Goal: Find specific fact: Find contact information

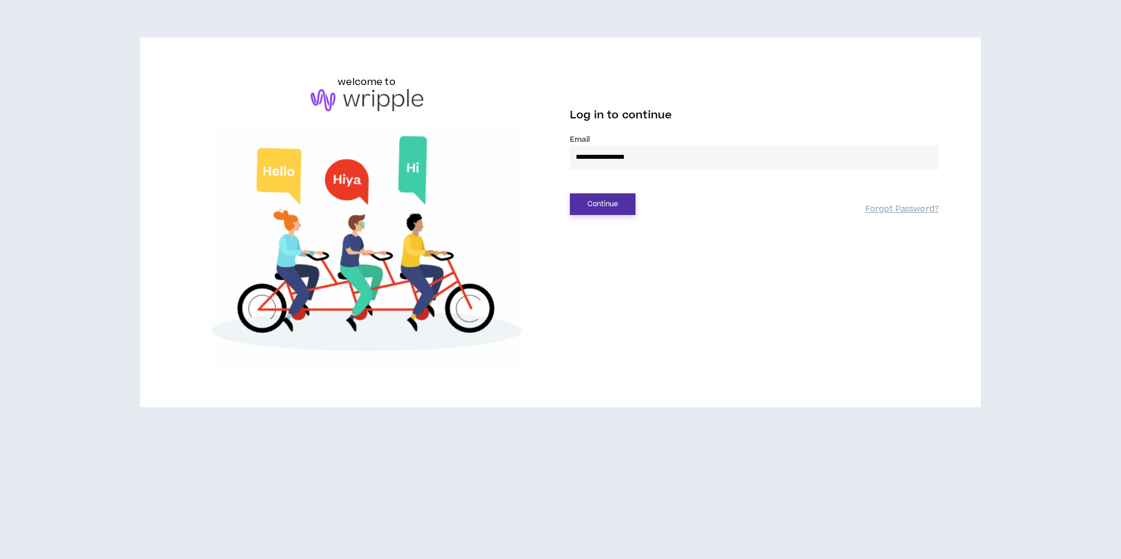
click at [623, 198] on button "Continue" at bounding box center [603, 205] width 66 height 22
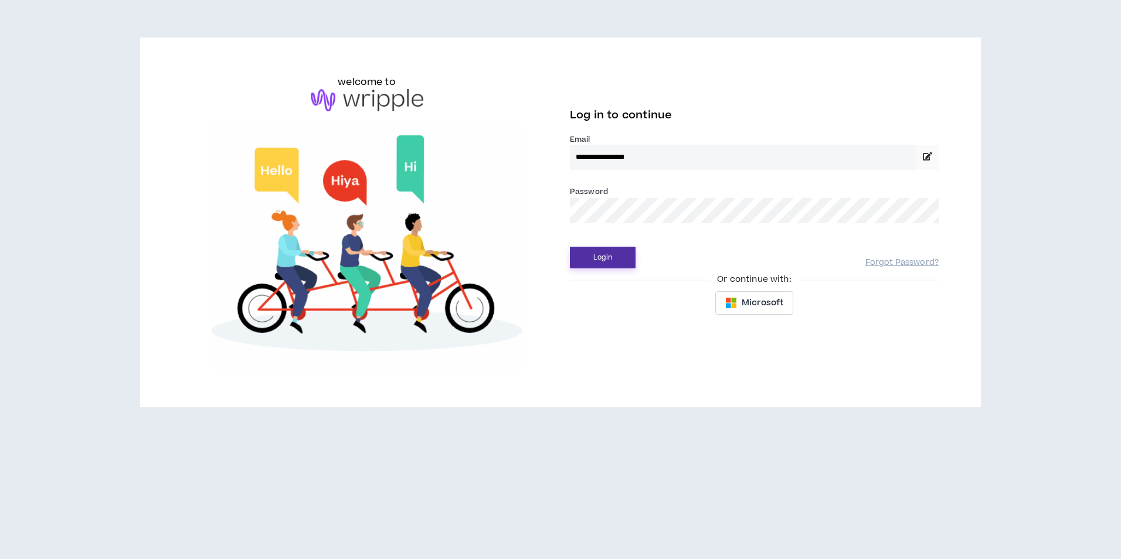
click at [622, 251] on button "Login" at bounding box center [603, 258] width 66 height 22
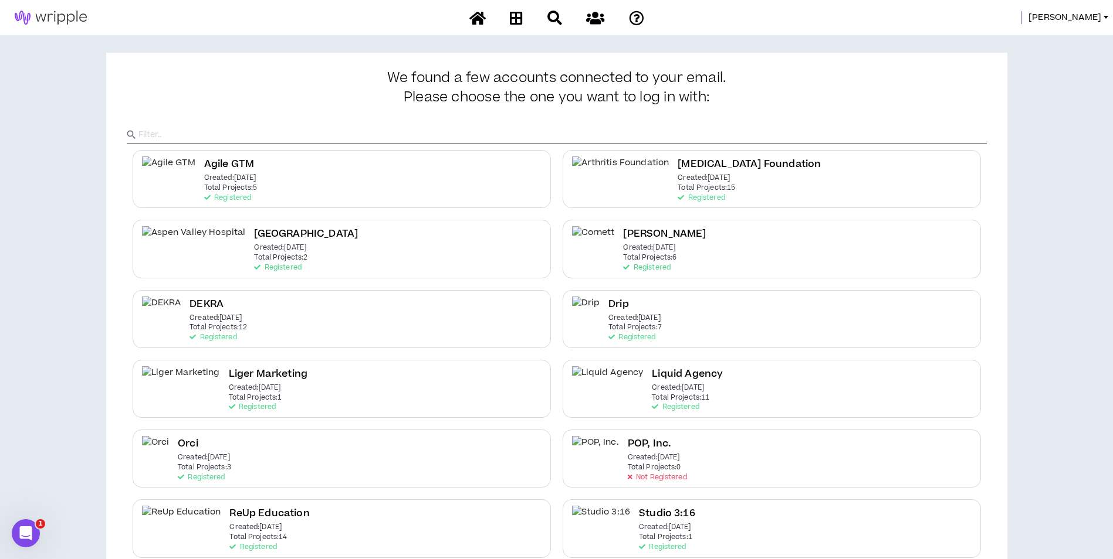
click at [1079, 9] on div "[PERSON_NAME]" at bounding box center [556, 17] width 1113 height 35
click at [1079, 18] on span "[PERSON_NAME]" at bounding box center [1064, 17] width 73 height 13
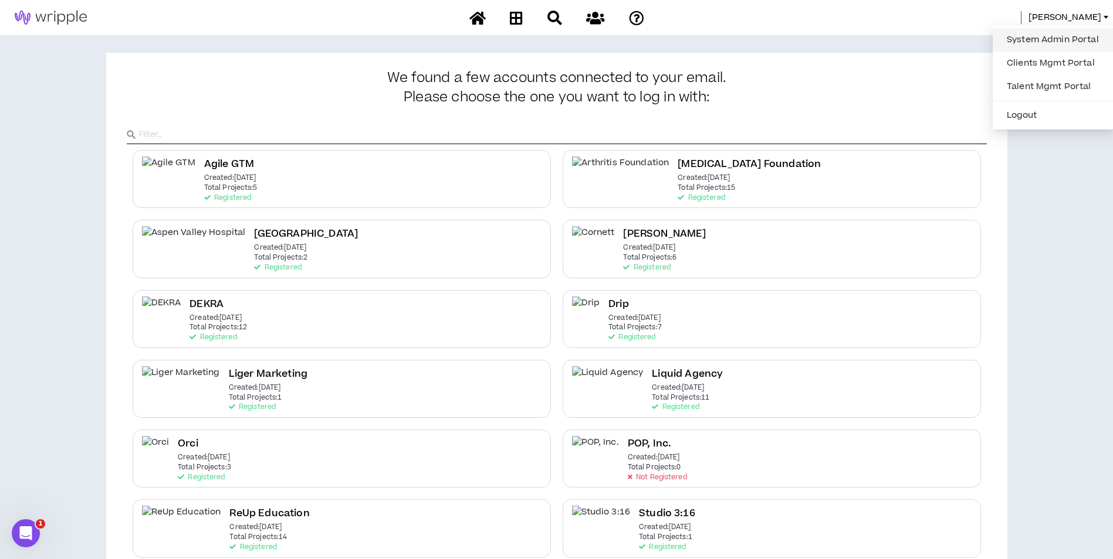
click at [1070, 43] on link "System Admin Portal" at bounding box center [1052, 40] width 106 height 18
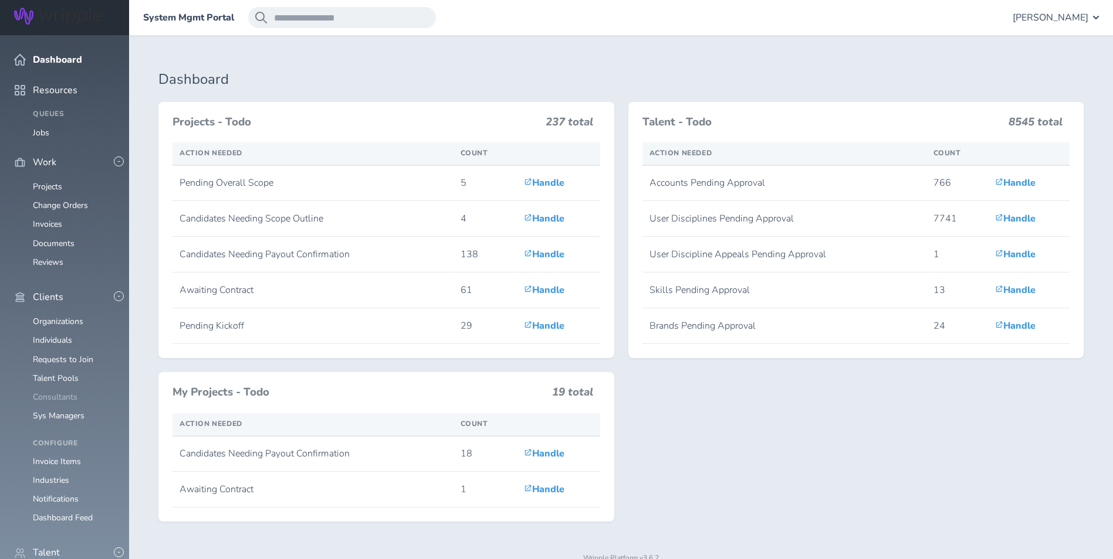
scroll to position [235, 0]
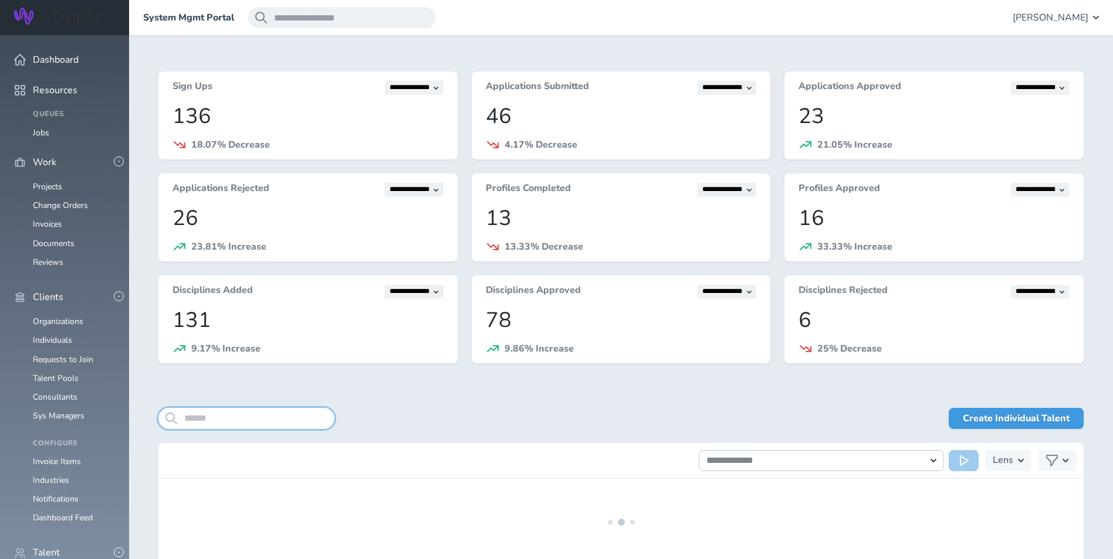
click at [259, 425] on input "search" at bounding box center [246, 418] width 176 height 21
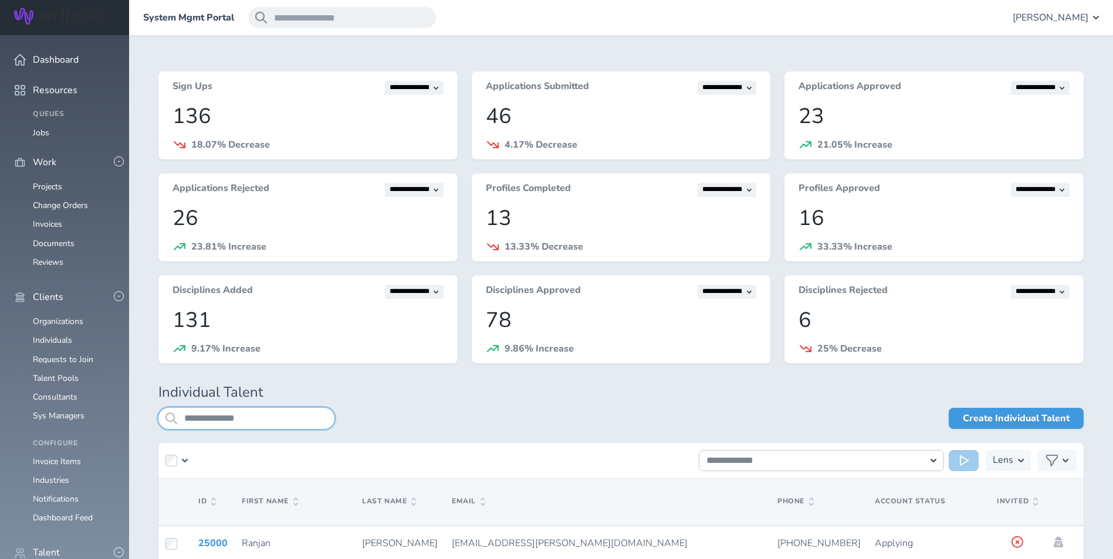
type input "**********"
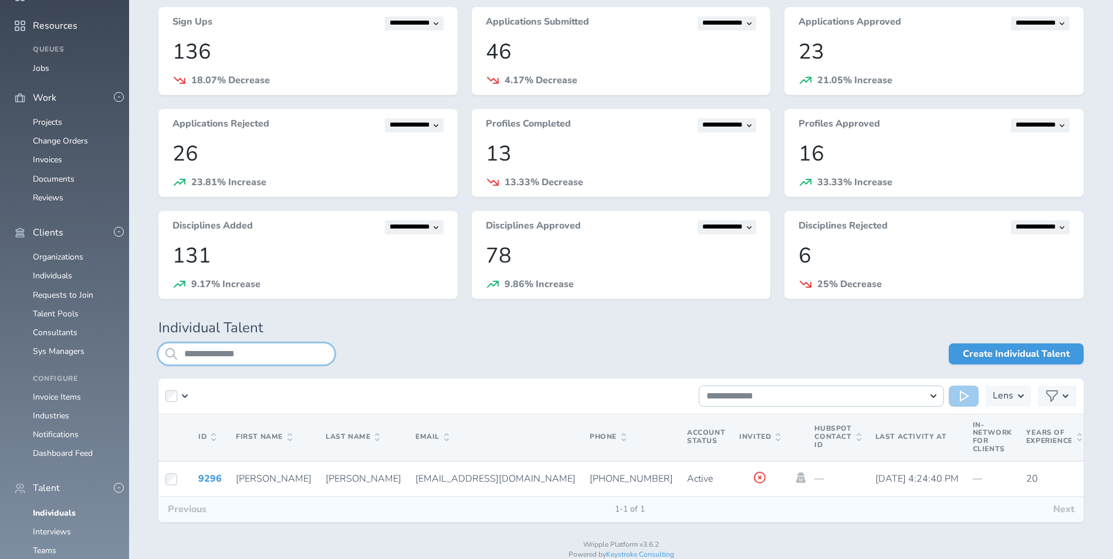
scroll to position [95, 0]
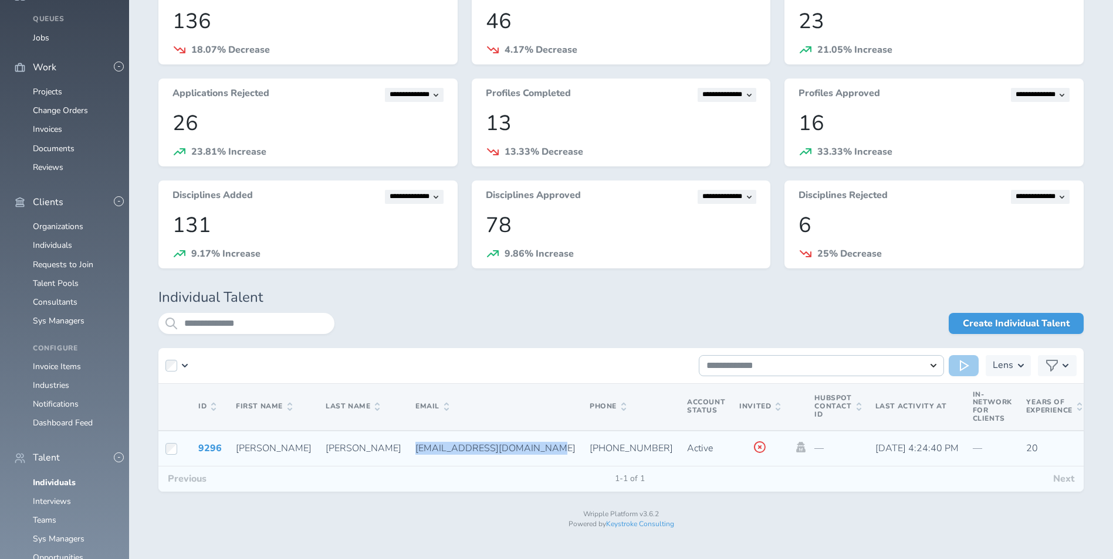
drag, startPoint x: 327, startPoint y: 446, endPoint x: 440, endPoint y: 440, distance: 112.8
click at [440, 440] on td "thecamilletaylor@yahoo.com" at bounding box center [495, 449] width 174 height 36
copy span "thecamilletaylor@yahoo.co"
drag, startPoint x: 395, startPoint y: 434, endPoint x: 403, endPoint y: 438, distance: 9.2
click at [408, 434] on td "thecamilletaylor@yahoo.com" at bounding box center [495, 449] width 174 height 36
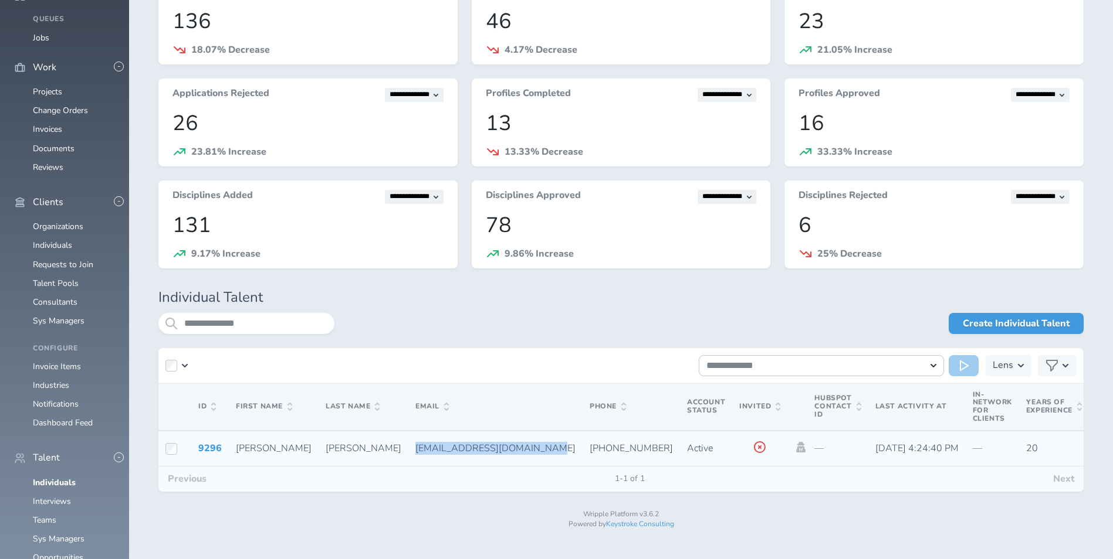
drag, startPoint x: 445, startPoint y: 450, endPoint x: 321, endPoint y: 447, distance: 123.8
click at [408, 447] on td "thecamilletaylor@yahoo.com" at bounding box center [495, 449] width 174 height 36
copy span "thecamilletaylor@yahoo.com"
